Goal: Find specific page/section: Find specific page/section

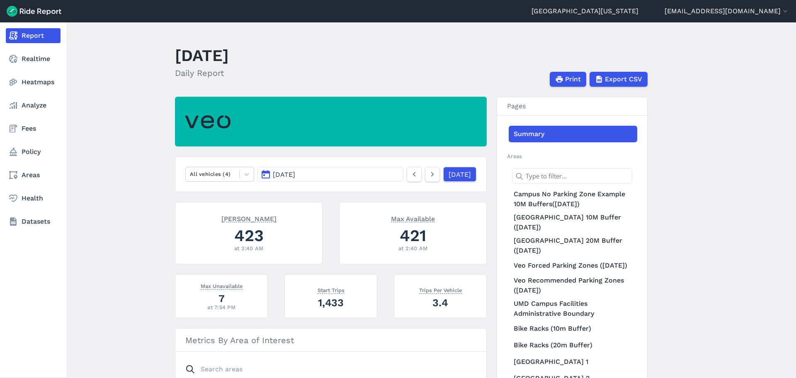
click at [19, 39] on link "Report" at bounding box center [33, 35] width 55 height 15
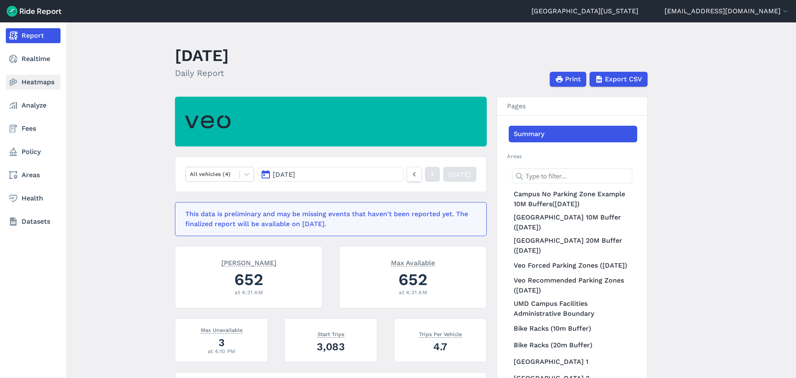
click at [32, 85] on link "Heatmaps" at bounding box center [33, 82] width 55 height 15
